Goal: Information Seeking & Learning: Learn about a topic

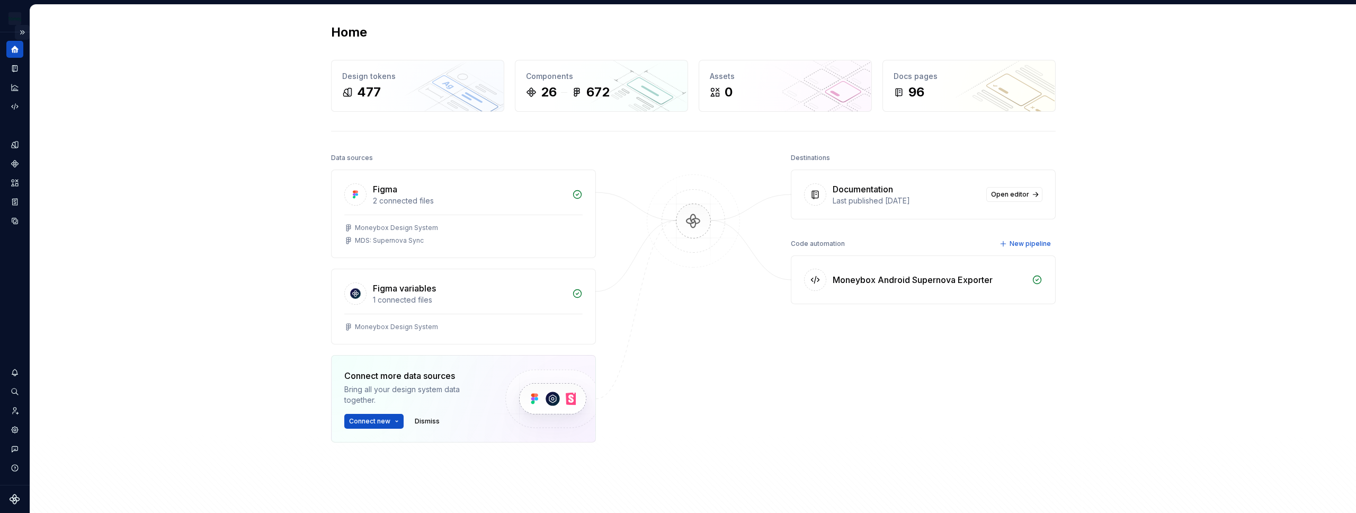
click at [23, 33] on button "Expand sidebar" at bounding box center [22, 32] width 15 height 15
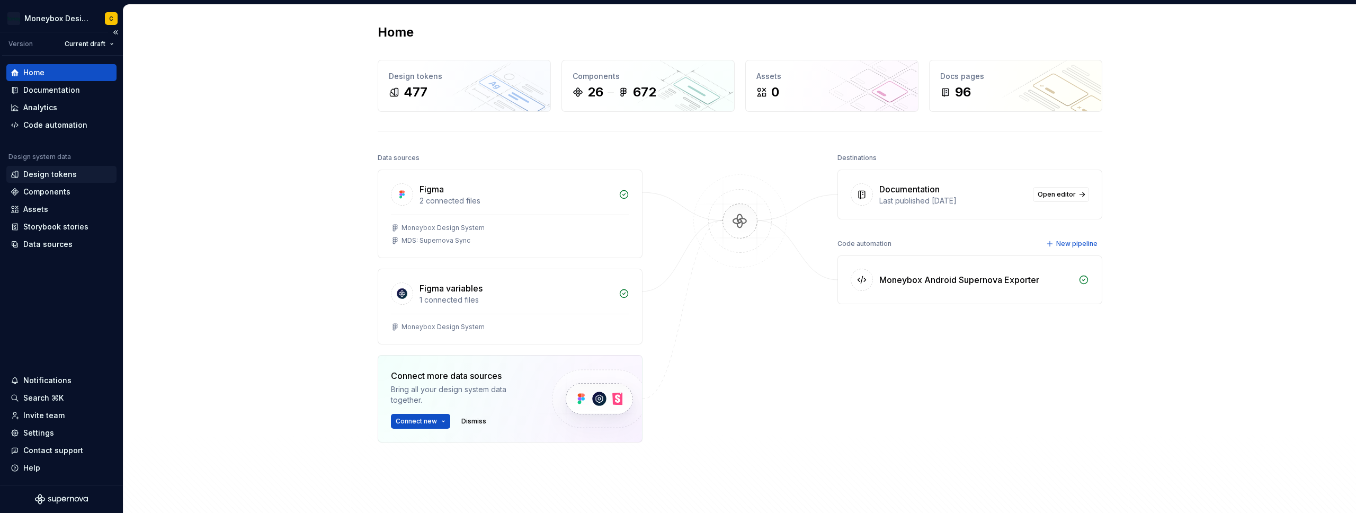
click at [48, 174] on div "Design tokens" at bounding box center [49, 174] width 53 height 11
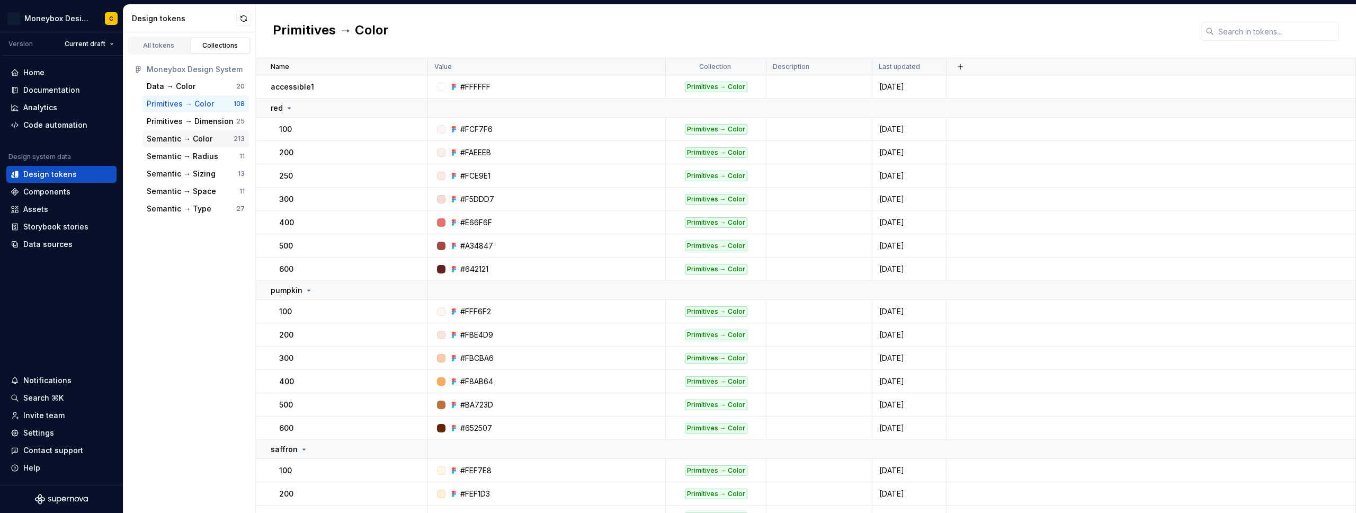
click at [178, 139] on div "Semantic → Color" at bounding box center [180, 138] width 66 height 11
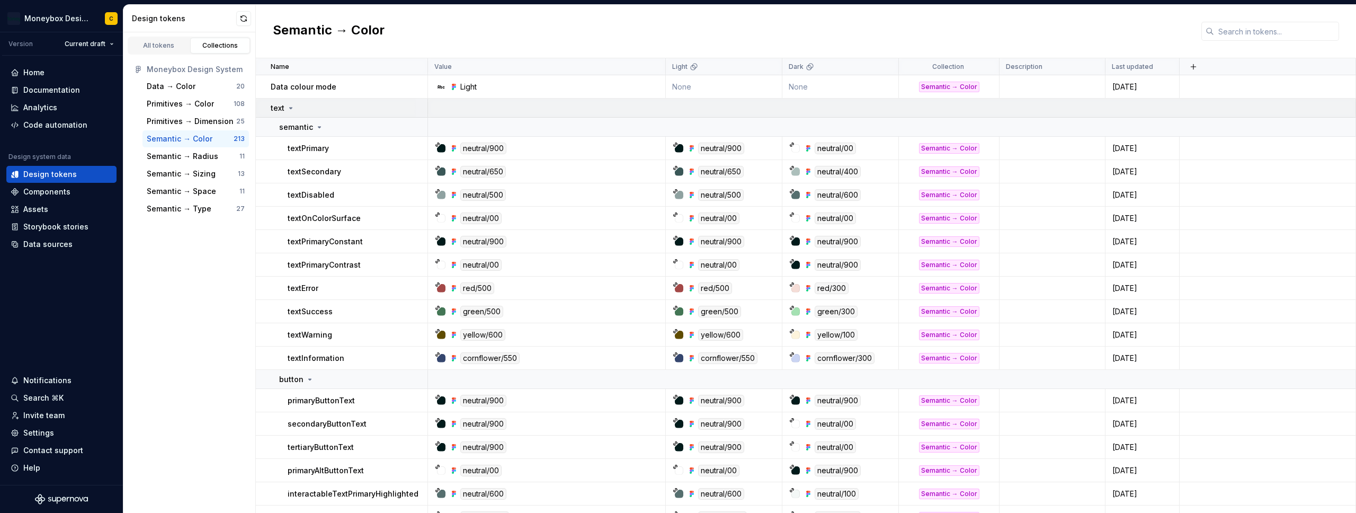
click at [305, 107] on div "text" at bounding box center [349, 108] width 156 height 11
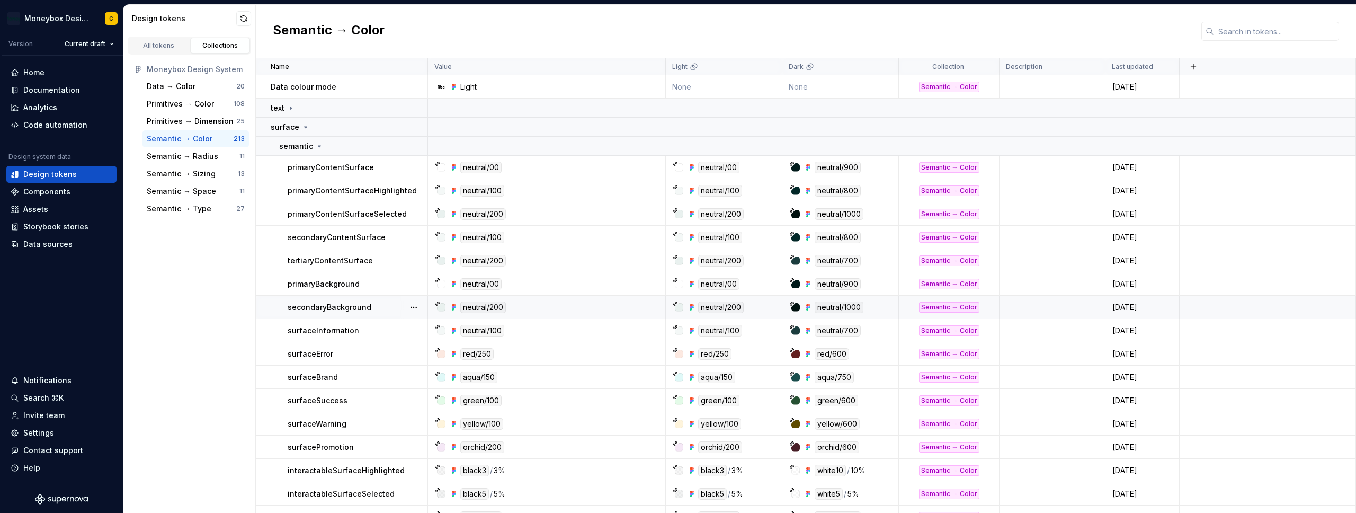
click at [799, 303] on div at bounding box center [795, 307] width 8 height 8
click at [855, 308] on div "neutral/1000" at bounding box center [838, 307] width 49 height 12
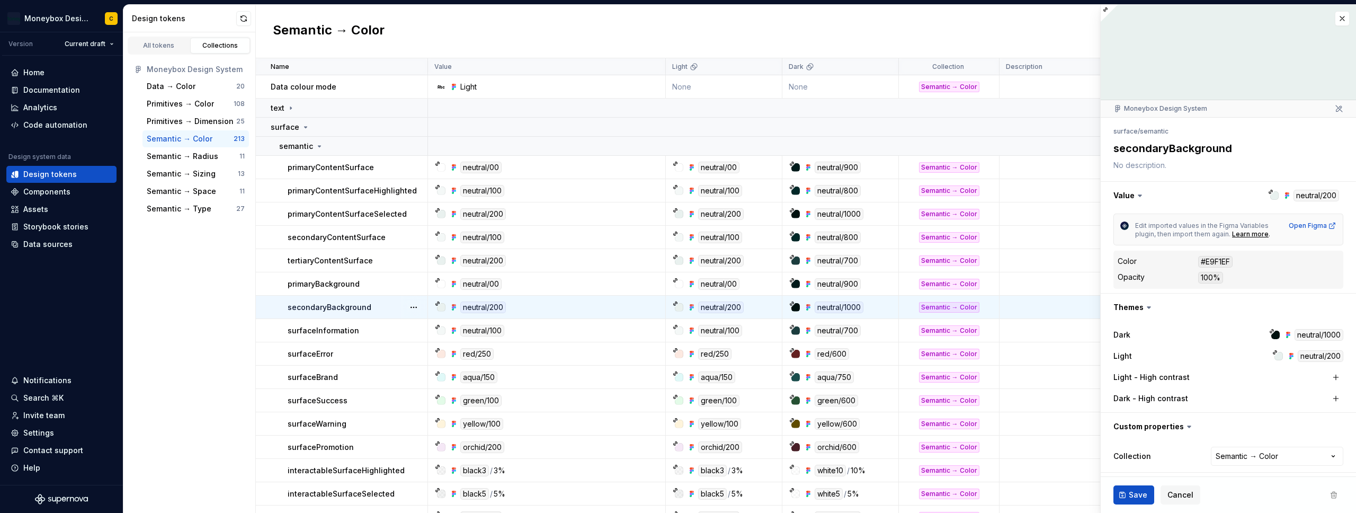
click at [1216, 263] on div "#E9F1EF" at bounding box center [1215, 262] width 34 height 12
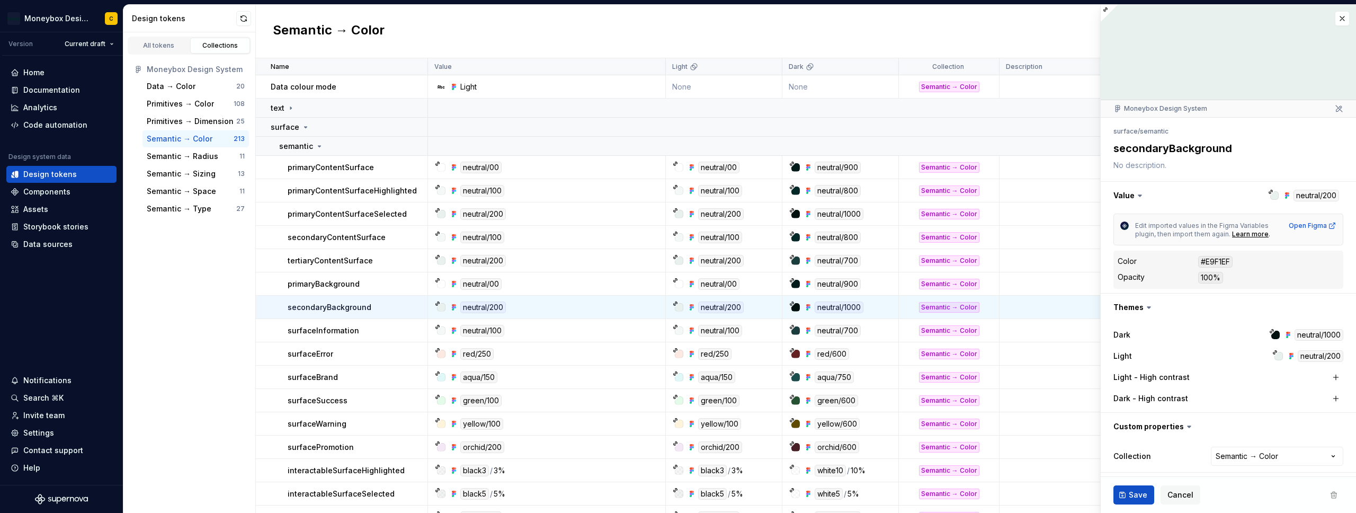
click at [1322, 336] on div "neutral/1000" at bounding box center [1318, 335] width 49 height 12
click at [1308, 336] on div "neutral/1000" at bounding box center [1318, 335] width 49 height 12
click at [710, 24] on div "Semantic → Color" at bounding box center [806, 31] width 1100 height 53
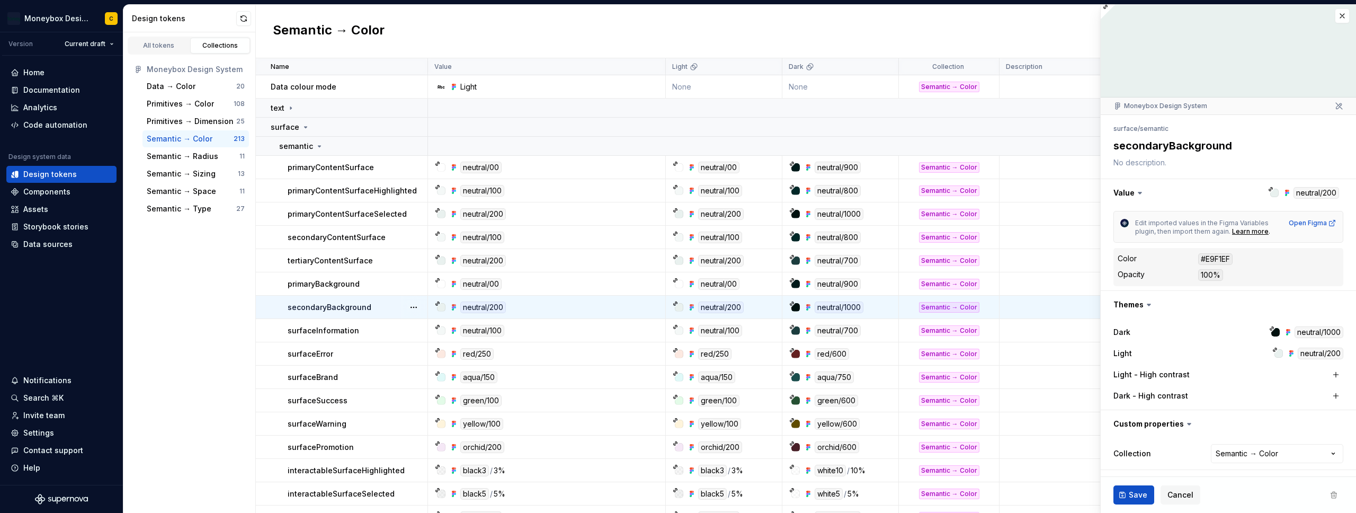
click at [847, 307] on div "neutral/1000" at bounding box center [838, 307] width 49 height 12
type textarea "*"
click at [187, 107] on div "Primitives → Color" at bounding box center [180, 104] width 67 height 11
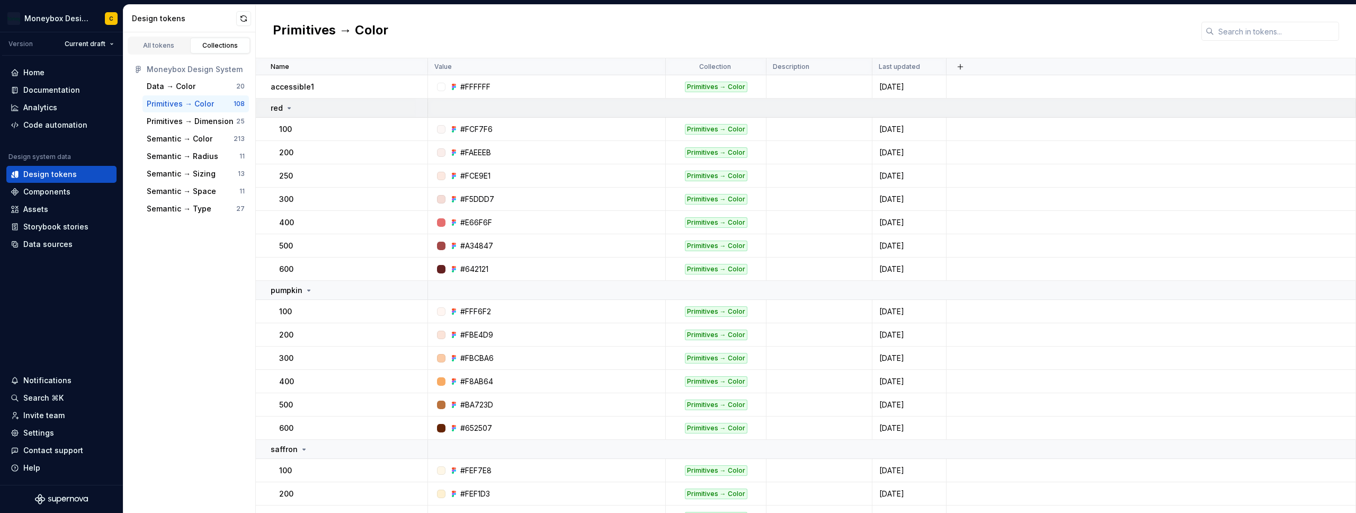
click at [326, 113] on td "red" at bounding box center [342, 108] width 172 height 19
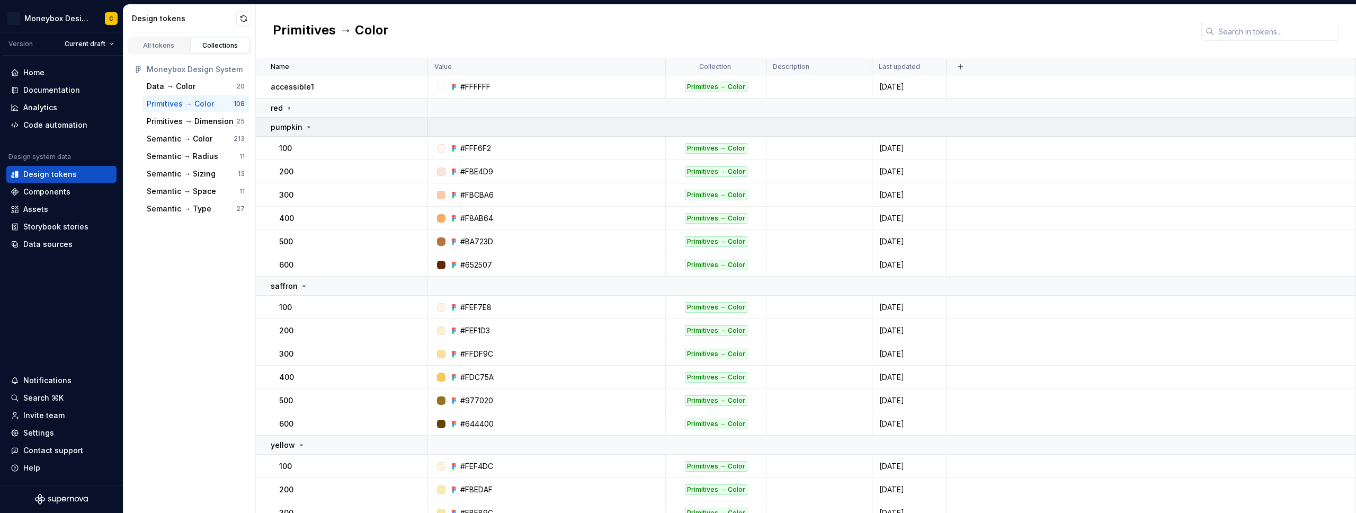
click at [325, 122] on div "pumpkin" at bounding box center [349, 127] width 156 height 11
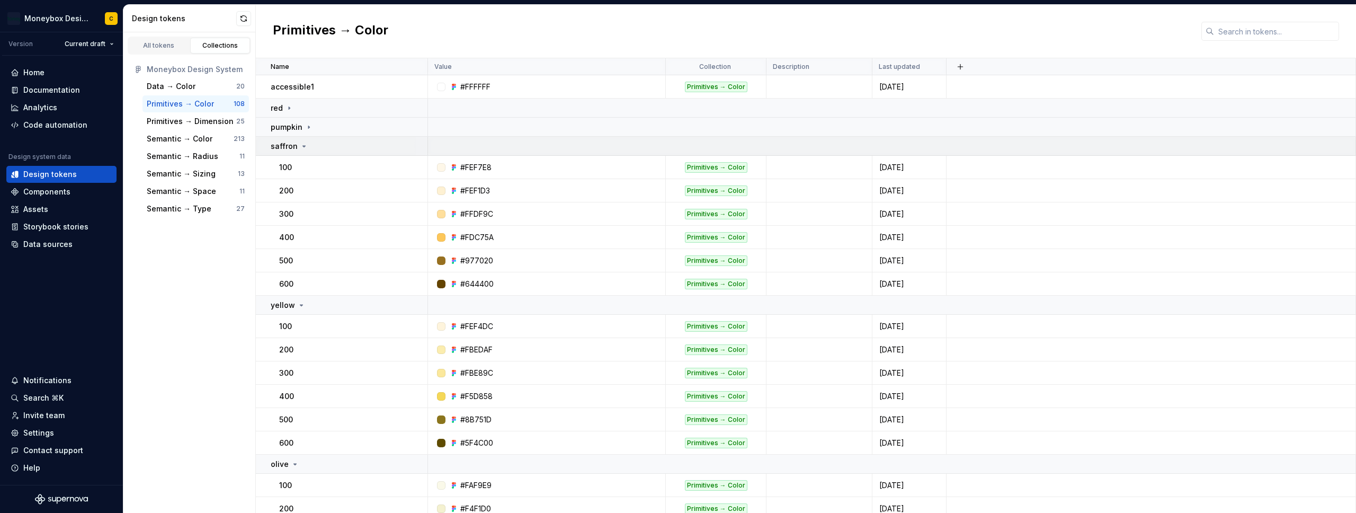
click at [321, 141] on div "saffron" at bounding box center [349, 146] width 156 height 11
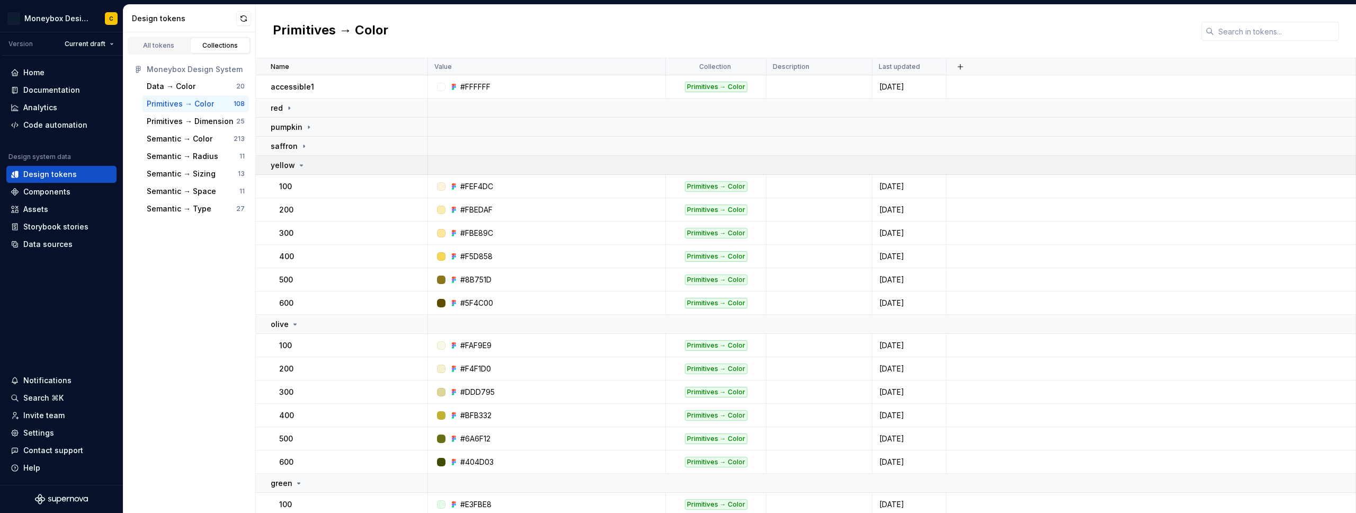
click at [316, 162] on div "yellow" at bounding box center [349, 165] width 156 height 11
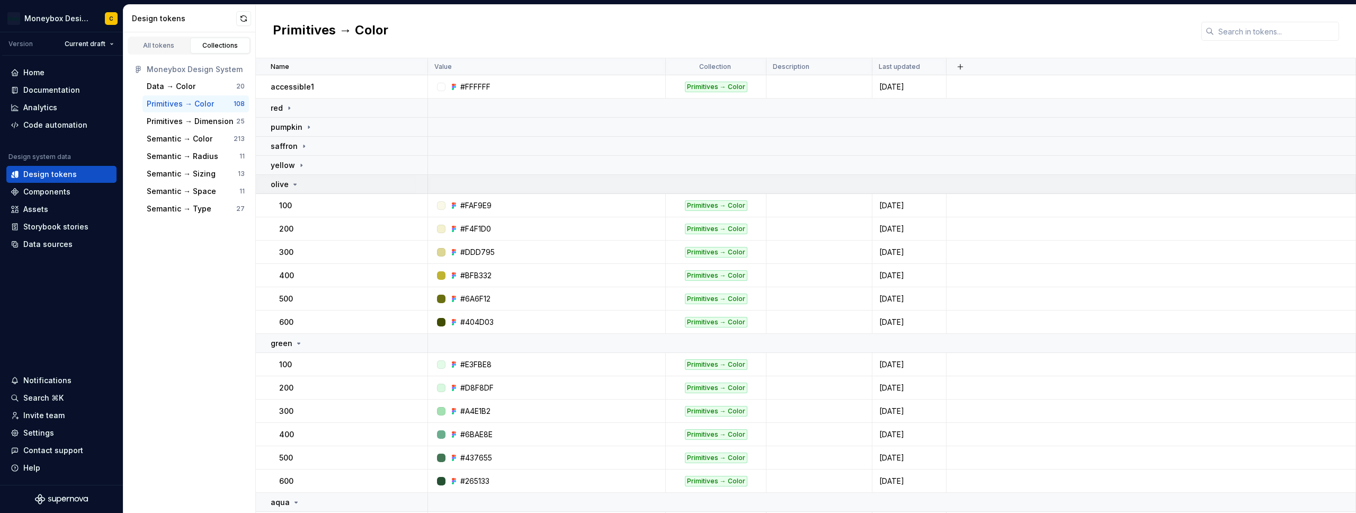
click at [303, 191] on td "olive" at bounding box center [342, 184] width 172 height 19
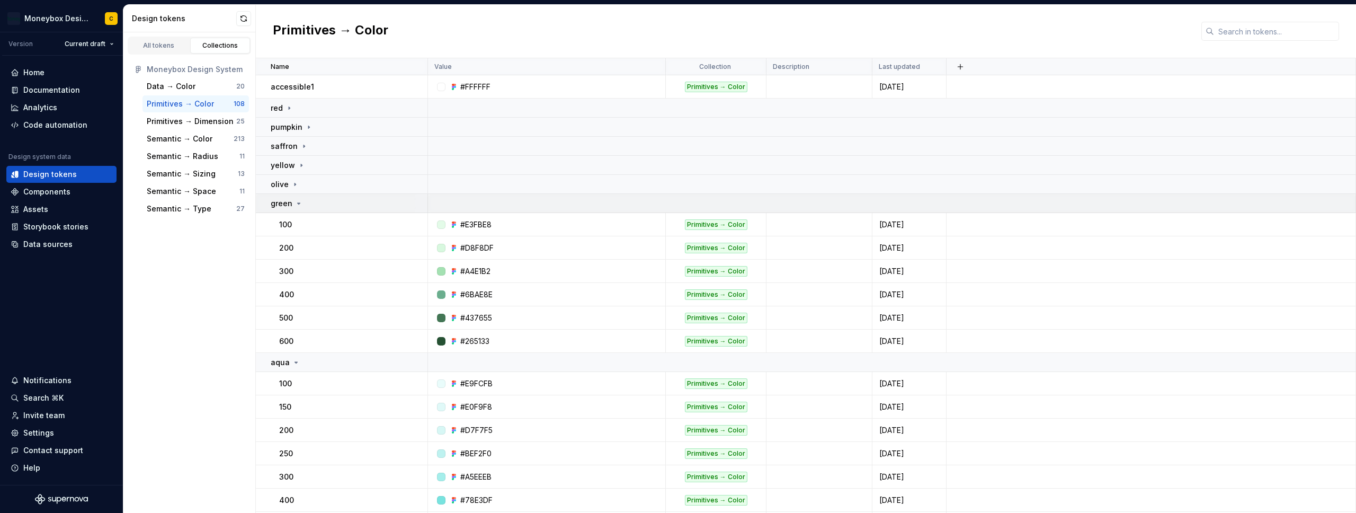
click at [303, 194] on td "green" at bounding box center [342, 203] width 172 height 19
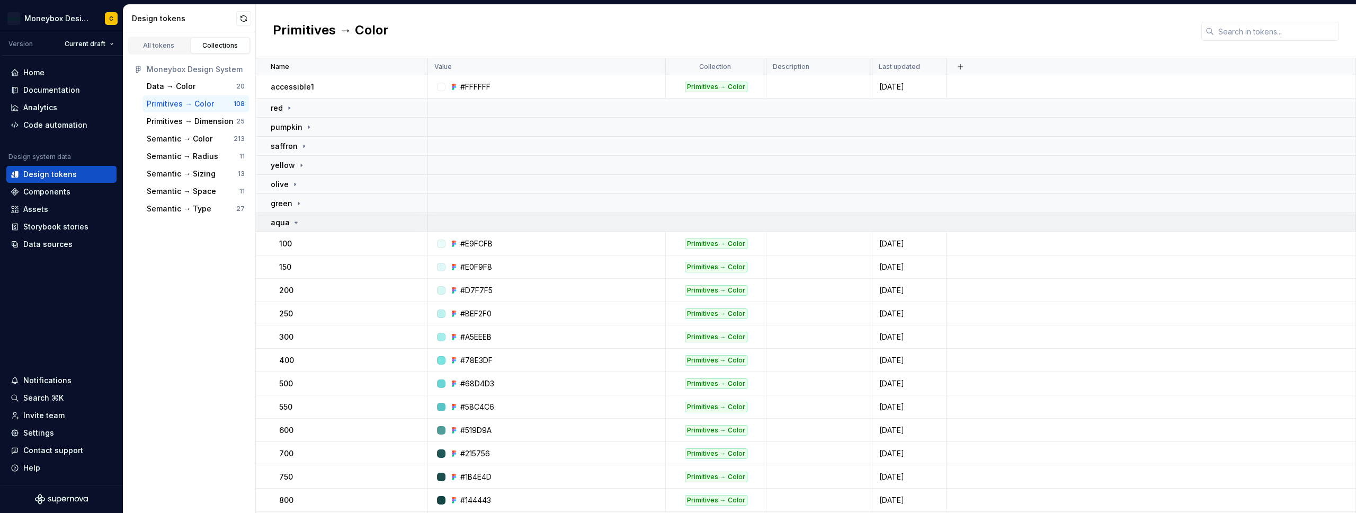
click at [303, 215] on td "aqua" at bounding box center [342, 222] width 172 height 19
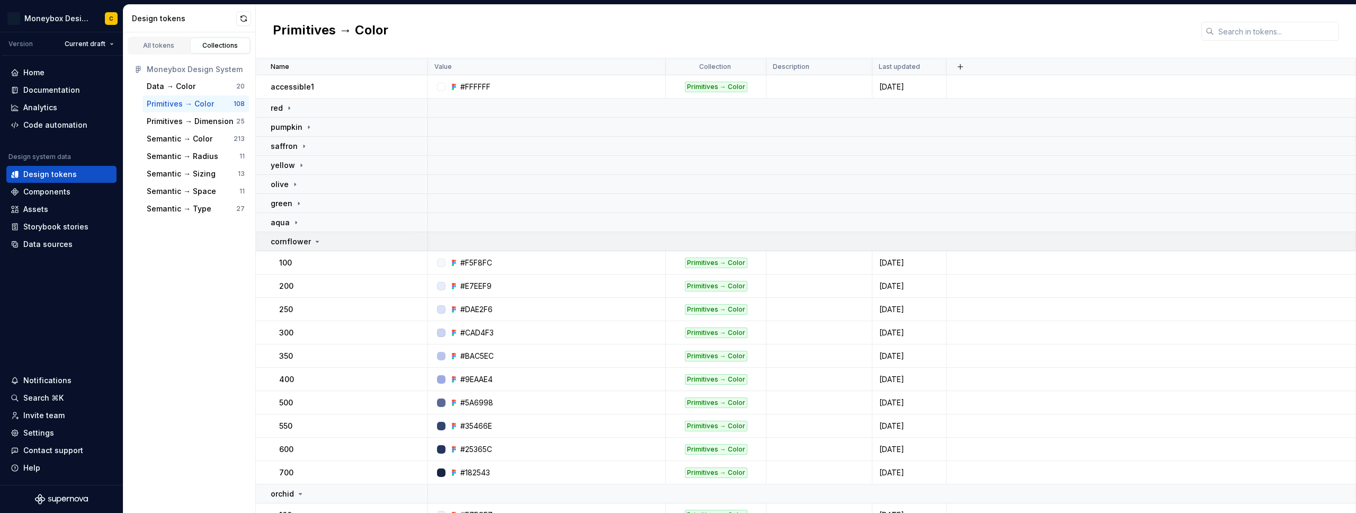
click at [301, 241] on p "cornflower" at bounding box center [291, 241] width 40 height 11
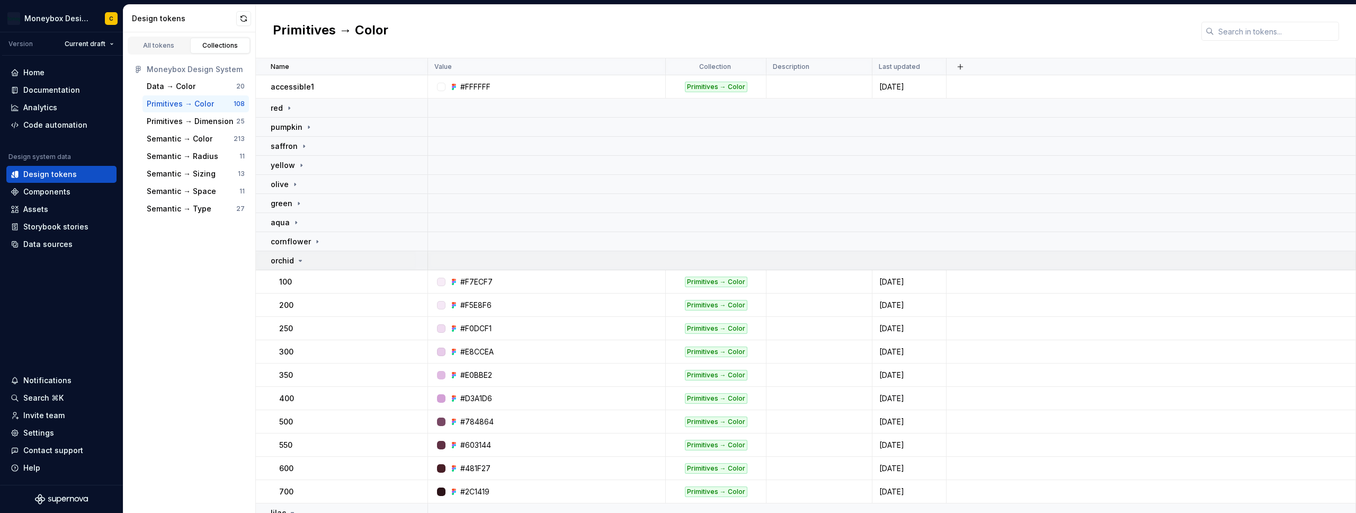
click at [301, 261] on icon at bounding box center [300, 260] width 8 height 8
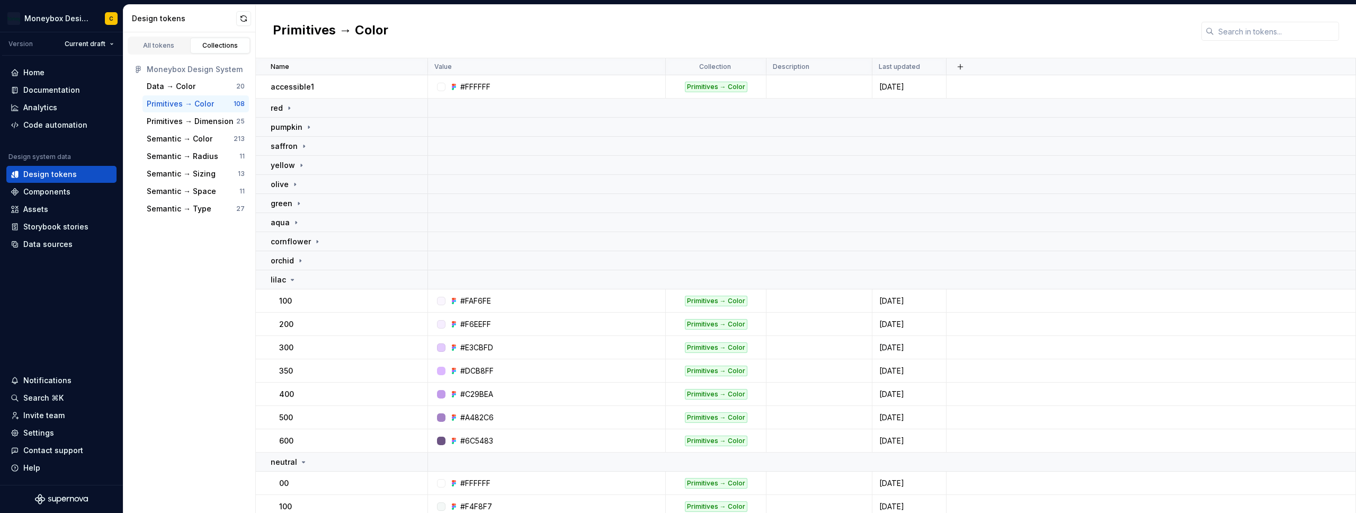
click at [515, 26] on div "Primitives → Color" at bounding box center [806, 31] width 1100 height 53
click at [184, 140] on div "Semantic → Color" at bounding box center [180, 138] width 66 height 11
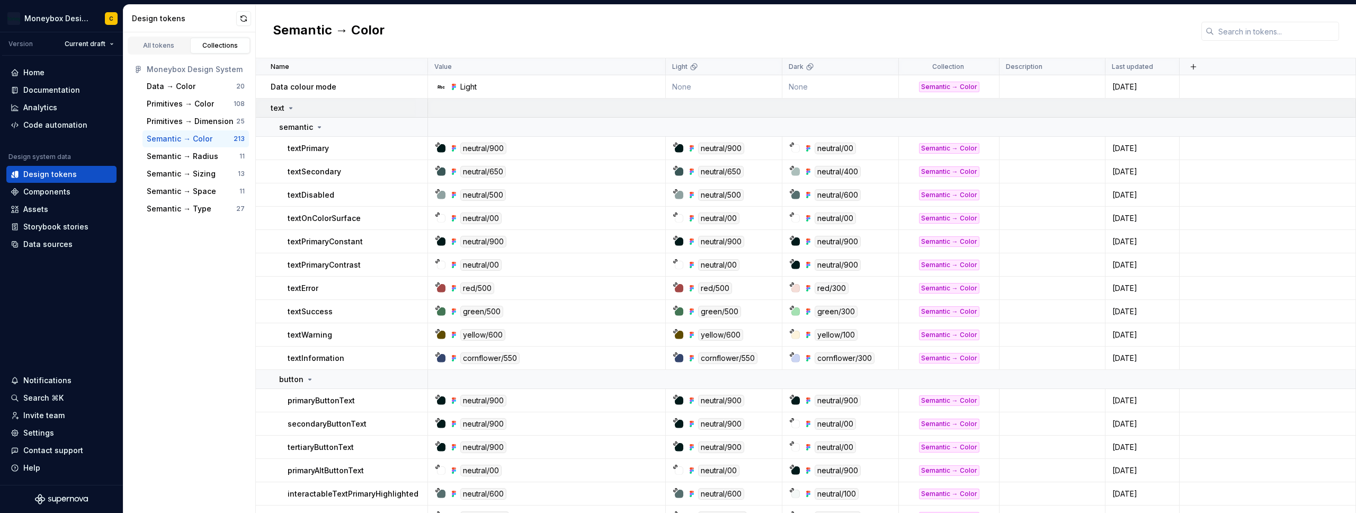
click at [368, 109] on div "text" at bounding box center [349, 108] width 156 height 11
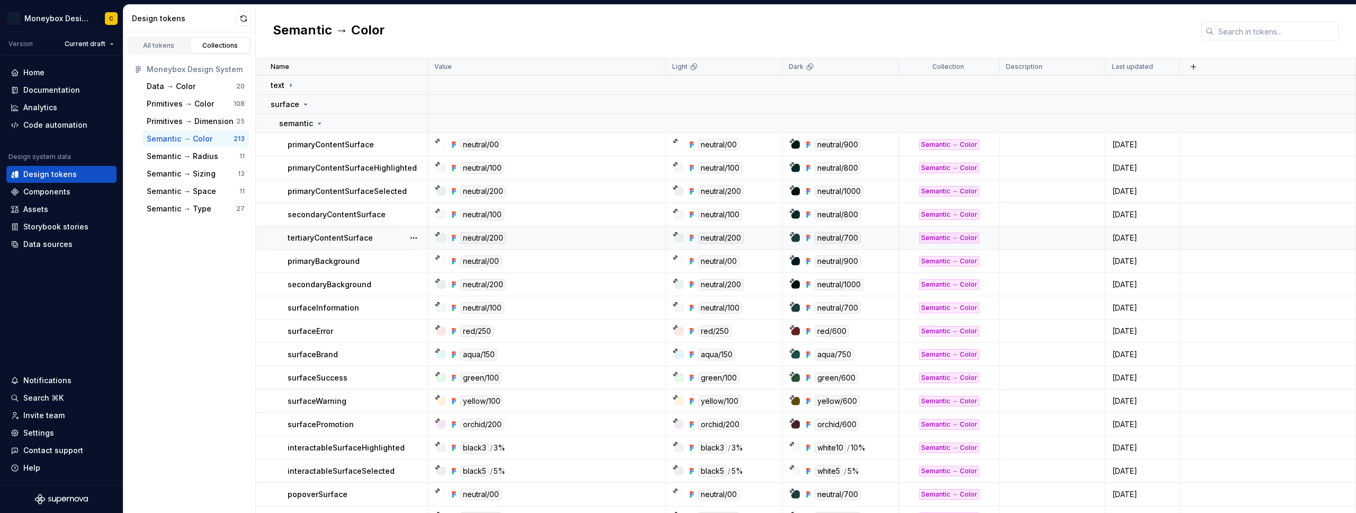
scroll to position [38, 0]
